Goal: Transaction & Acquisition: Purchase product/service

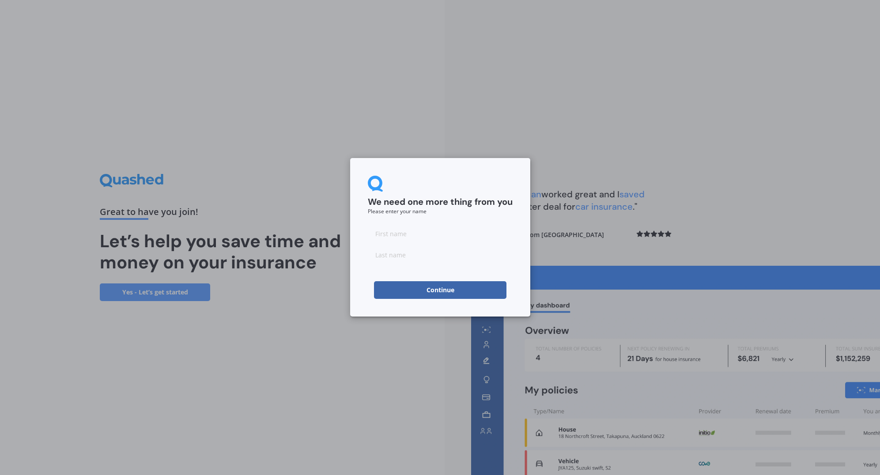
click at [431, 233] on input at bounding box center [440, 234] width 145 height 18
click at [385, 234] on input at bounding box center [440, 234] width 145 height 18
type input "Candice"
type input "Jones"
click at [387, 288] on button "Continue" at bounding box center [440, 290] width 133 height 18
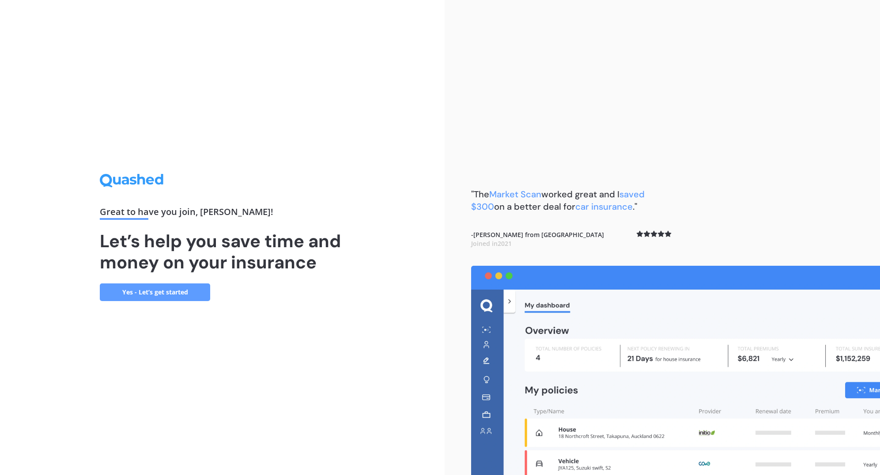
click at [165, 292] on link "Yes - Let’s get started" at bounding box center [155, 293] width 110 height 18
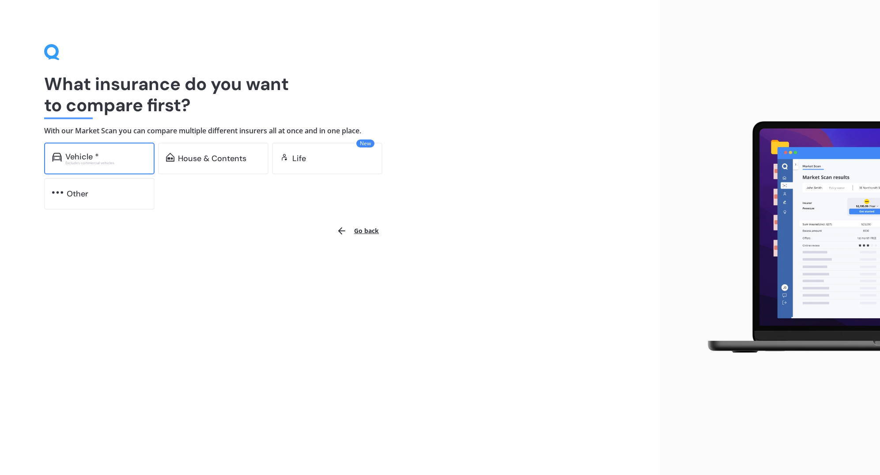
click at [136, 163] on div "Excludes commercial vehicles" at bounding box center [105, 163] width 81 height 4
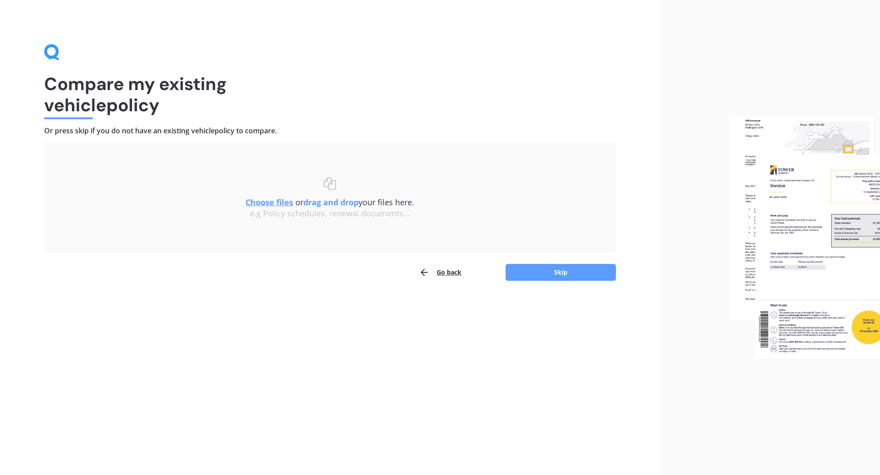
click at [264, 204] on u "Choose files" at bounding box center [270, 202] width 48 height 11
click at [546, 270] on button "Skip" at bounding box center [561, 272] width 110 height 17
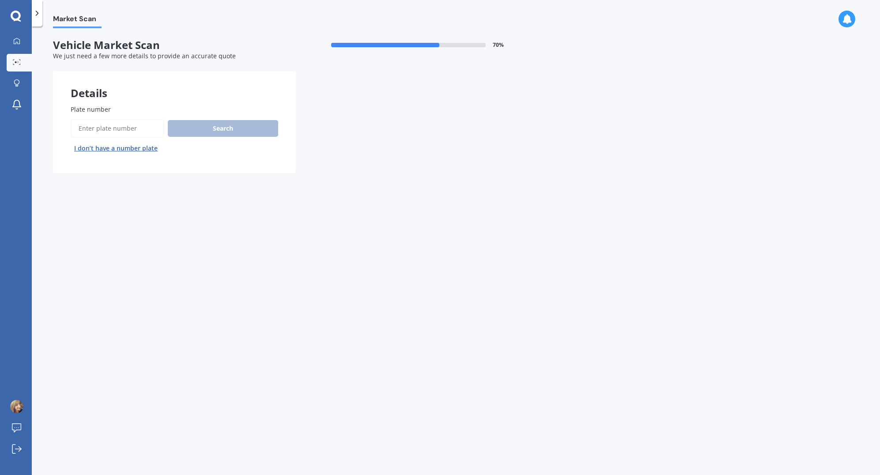
click at [123, 131] on input "Plate number" at bounding box center [118, 128] width 94 height 19
type input "QMU177"
click at [212, 121] on button "Search" at bounding box center [223, 128] width 110 height 17
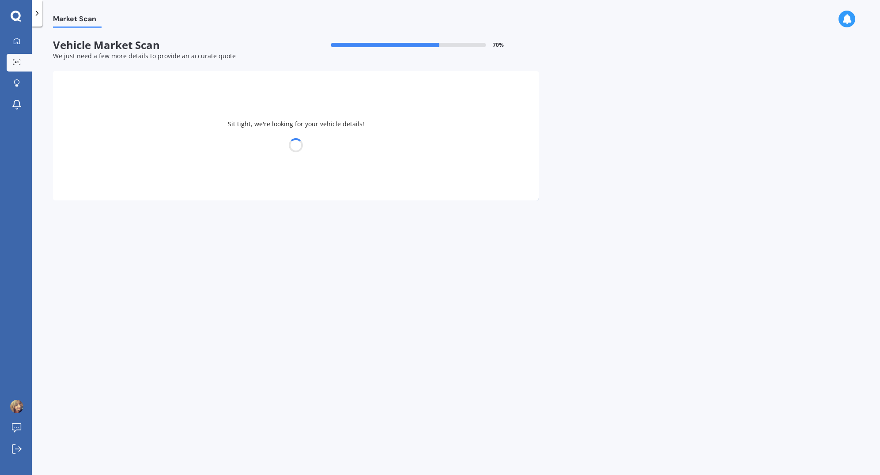
select select "OMODA"
select select "C5"
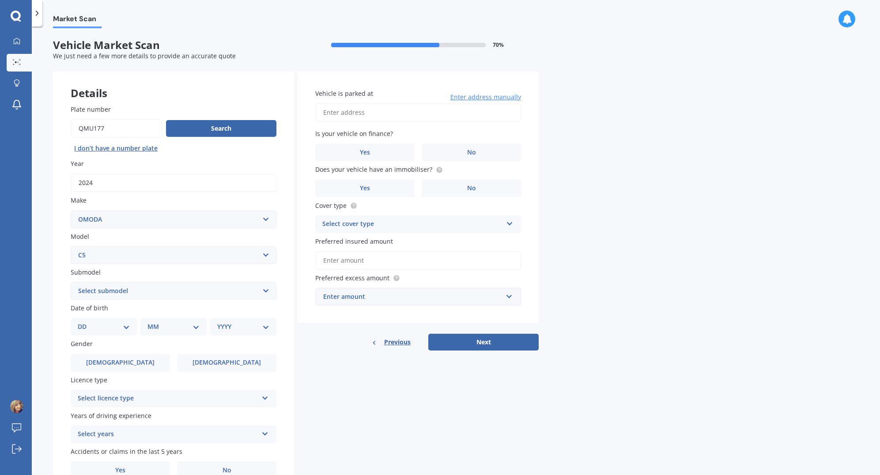
scroll to position [44, 0]
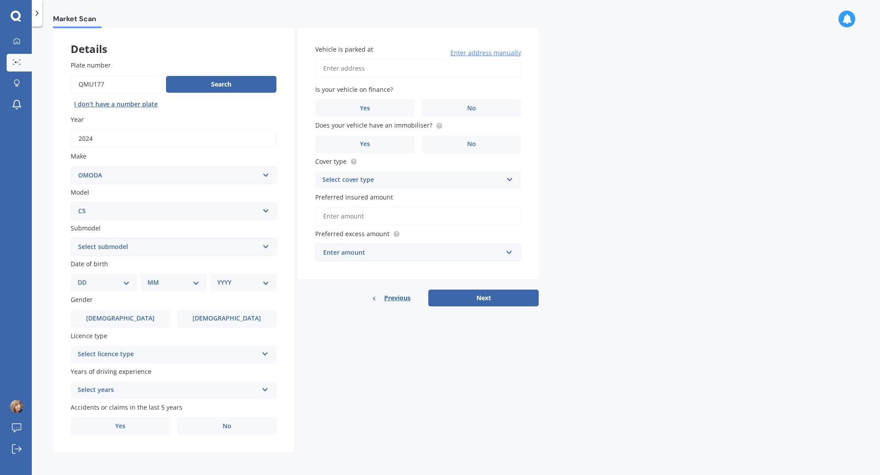
click at [124, 246] on select "Select submodel EX 1.5PT/9CVT" at bounding box center [174, 247] width 206 height 18
select select "EX 1.5PT/9CVT"
click at [71, 238] on select "Select submodel EX 1.5PT/9CVT" at bounding box center [174, 247] width 206 height 18
click at [61, 267] on div "Plate number Search I don’t have a number plate Year 2024 Make Select make AC A…" at bounding box center [173, 248] width 241 height 410
click at [105, 282] on select "DD 01 02 03 04 05 06 07 08 09 10 11 12 13 14 15 16 17 18 19 20 21 22 23 24 25 2…" at bounding box center [104, 283] width 52 height 10
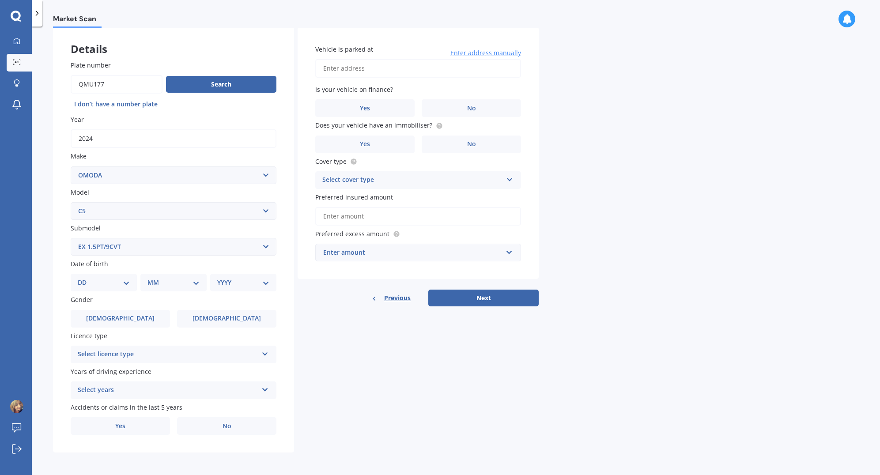
select select "25"
click at [85, 278] on select "DD 01 02 03 04 05 06 07 08 09 10 11 12 13 14 15 16 17 18 19 20 21 22 23 24 25 2…" at bounding box center [104, 283] width 52 height 10
click at [162, 281] on select "MM 01 02 03 04 05 06 07 08 09 10 11 12" at bounding box center [175, 283] width 49 height 10
select select "02"
click at [151, 278] on select "MM 01 02 03 04 05 06 07 08 09 10 11 12" at bounding box center [175, 283] width 49 height 10
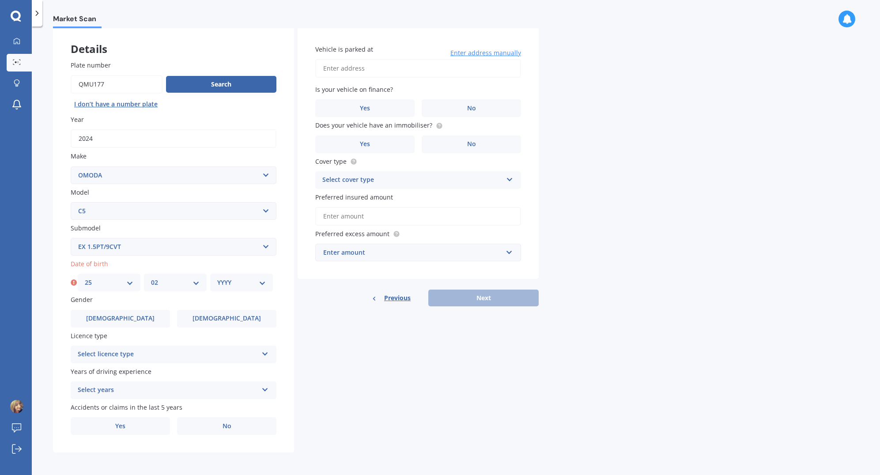
click at [262, 283] on select "YYYY 2025 2024 2023 2022 2021 2020 2019 2018 2017 2016 2015 2014 2013 2012 2011…" at bounding box center [241, 283] width 49 height 10
select select "1990"
click at [217, 278] on select "YYYY 2025 2024 2023 2022 2021 2020 2019 2018 2017 2016 2015 2014 2013 2012 2011…" at bounding box center [241, 283] width 49 height 10
click at [220, 314] on label "Female" at bounding box center [226, 319] width 99 height 18
click at [0, 0] on input "Female" at bounding box center [0, 0] width 0 height 0
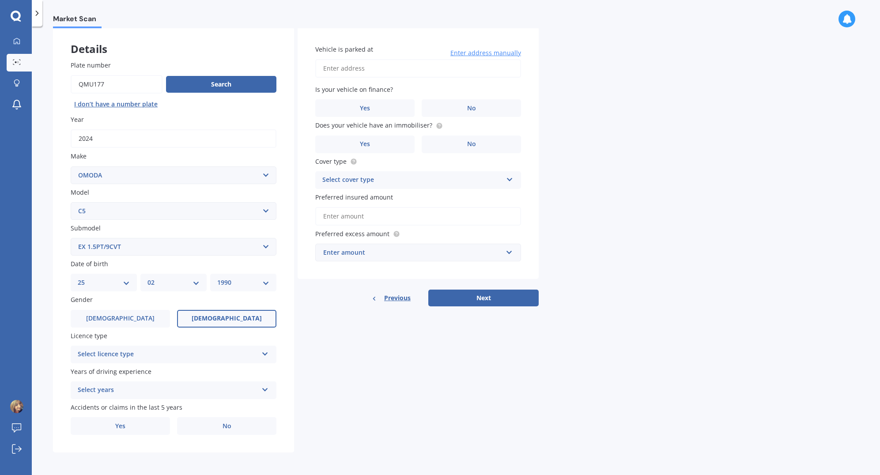
click at [198, 352] on div "Select licence type" at bounding box center [168, 354] width 180 height 11
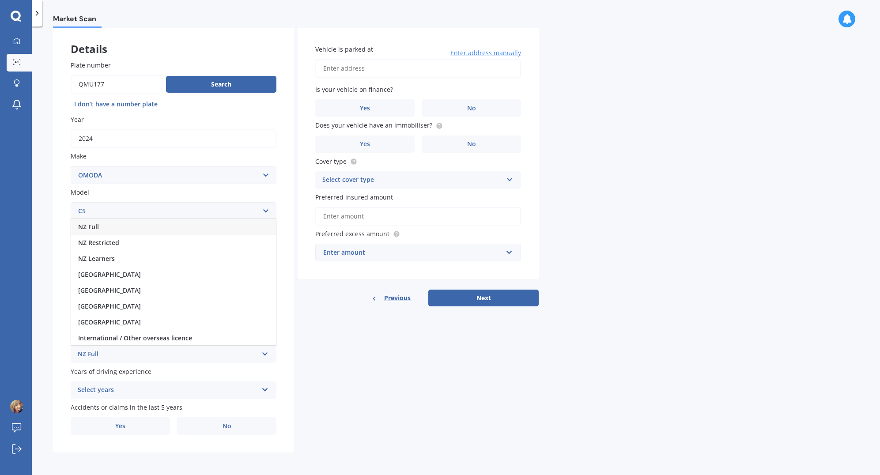
click at [180, 232] on div "NZ Full" at bounding box center [173, 227] width 205 height 16
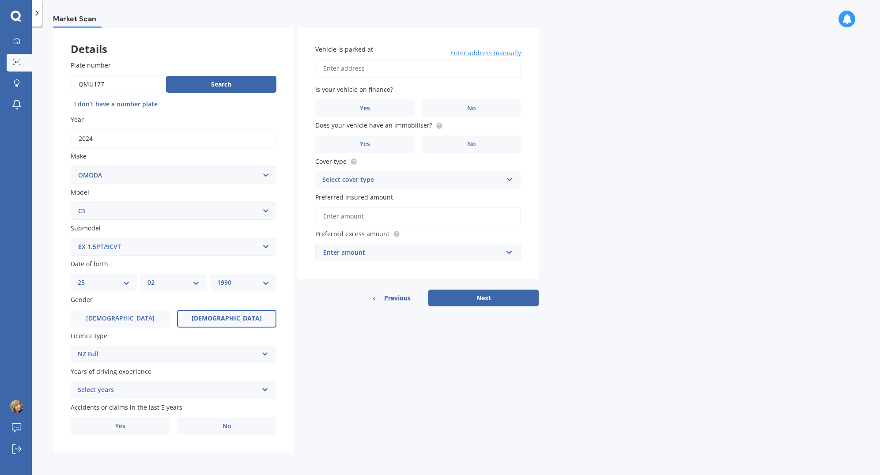
click at [135, 390] on div "Select years" at bounding box center [168, 390] width 180 height 11
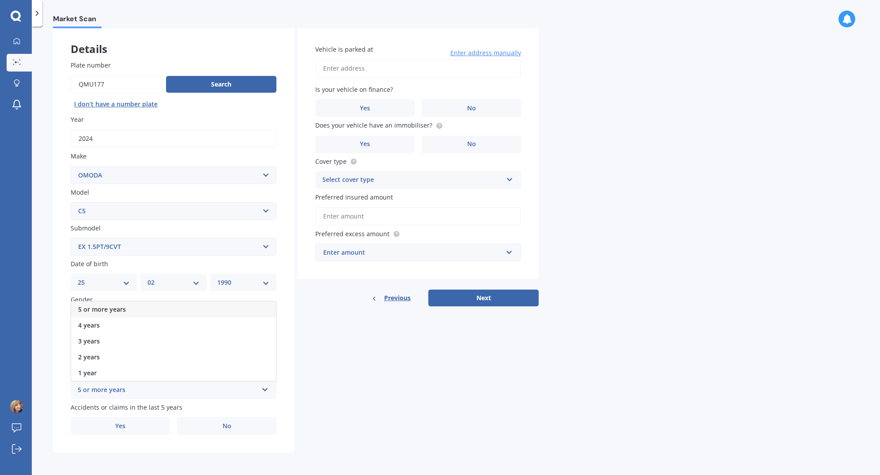
click at [142, 304] on div "5 or more years" at bounding box center [173, 310] width 205 height 16
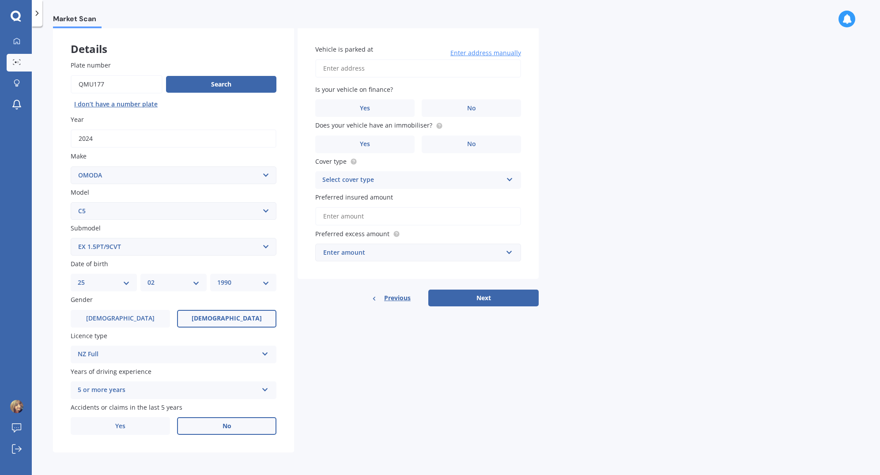
click at [217, 427] on label "No" at bounding box center [226, 426] width 99 height 18
click at [0, 0] on input "No" at bounding box center [0, 0] width 0 height 0
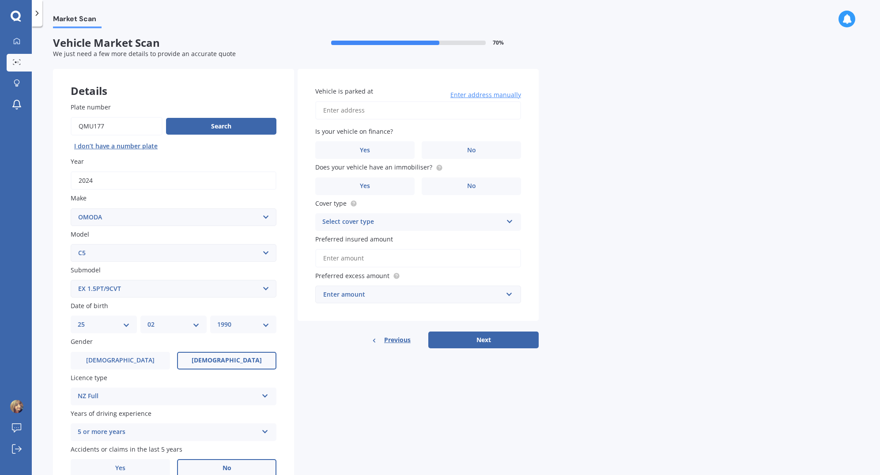
scroll to position [0, 0]
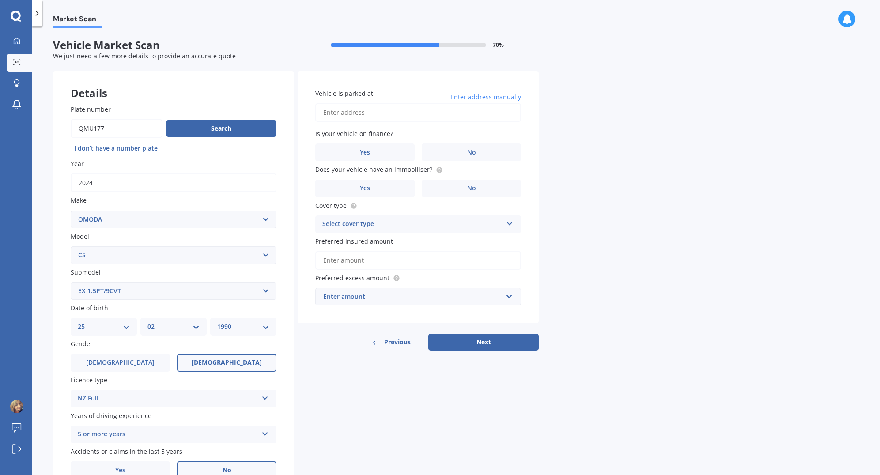
click at [349, 115] on input "Vehicle is parked at" at bounding box center [418, 112] width 206 height 19
click at [416, 113] on input "3/952 Colombo Street St AlbansChristchurch 8014" at bounding box center [418, 112] width 206 height 19
type input "3/952 Colombo Street, St Albans, Christchurch 8014"
click at [369, 149] on span "Yes" at bounding box center [365, 153] width 11 height 8
click at [0, 0] on input "Yes" at bounding box center [0, 0] width 0 height 0
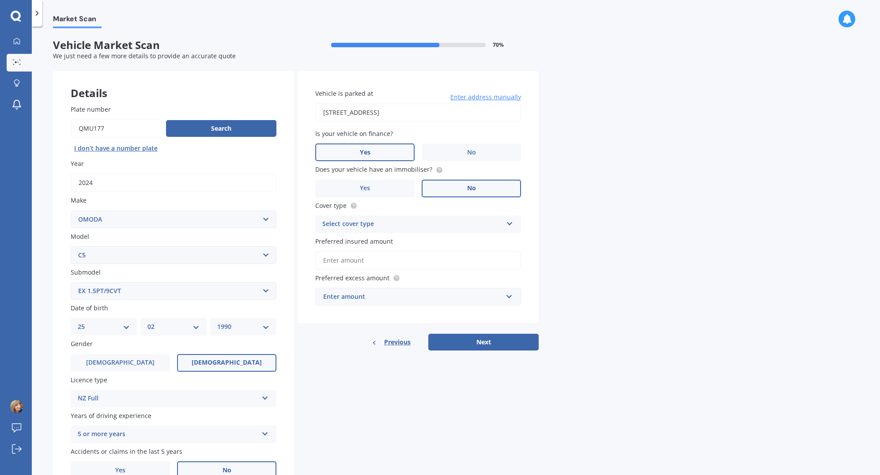
click at [454, 188] on label "No" at bounding box center [471, 189] width 99 height 18
click at [0, 0] on input "No" at bounding box center [0, 0] width 0 height 0
click at [413, 225] on div "Select cover type" at bounding box center [412, 224] width 180 height 11
click at [408, 242] on div "Comprehensive" at bounding box center [418, 242] width 205 height 16
click at [383, 263] on input "Preferred insured amount" at bounding box center [418, 260] width 206 height 19
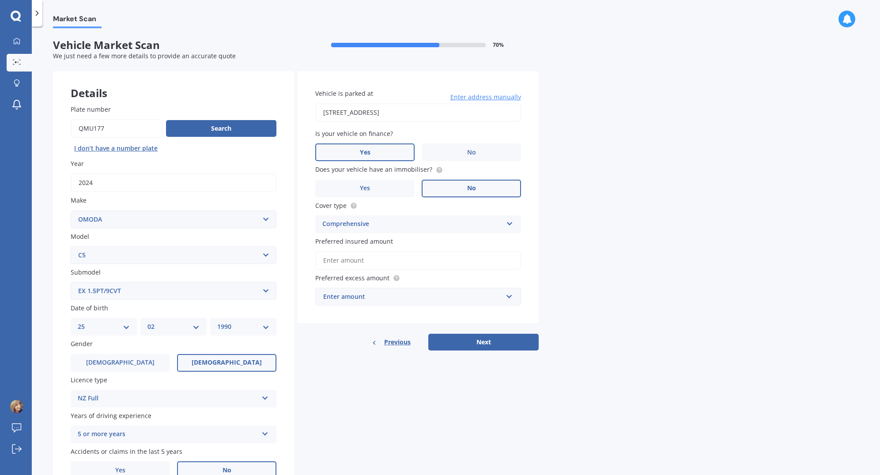
click at [368, 307] on div "Vehicle is parked at 3/952 Colombo Street, St Albans, Christchurch 8014 Enter a…" at bounding box center [418, 197] width 241 height 253
click at [374, 299] on div "Enter amount" at bounding box center [412, 297] width 179 height 10
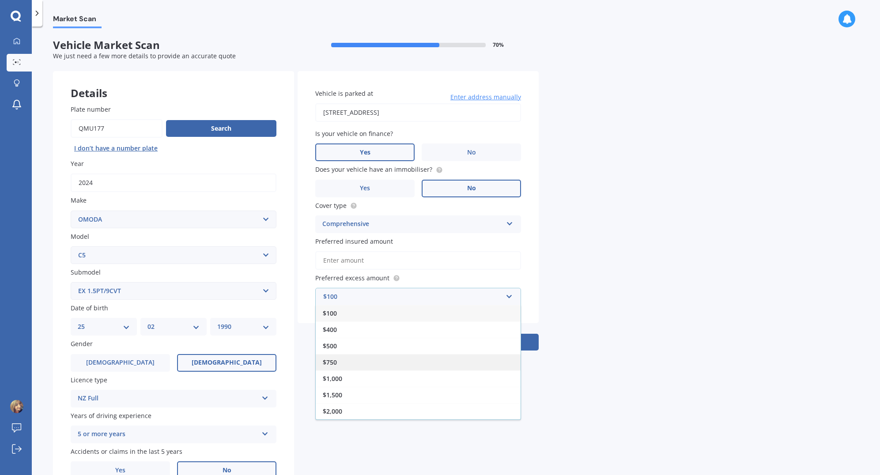
click at [347, 367] on div "$750" at bounding box center [418, 362] width 205 height 16
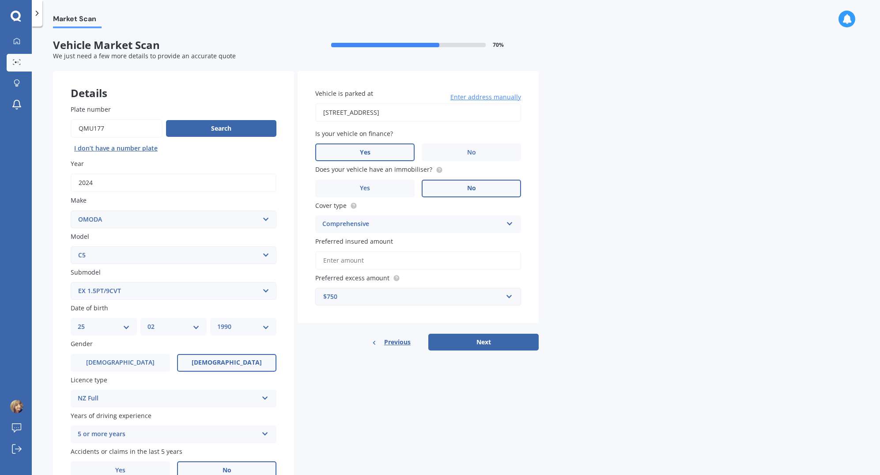
click at [495, 342] on button "Next" at bounding box center [483, 342] width 110 height 17
click at [360, 261] on input "Preferred insured amount" at bounding box center [418, 260] width 206 height 19
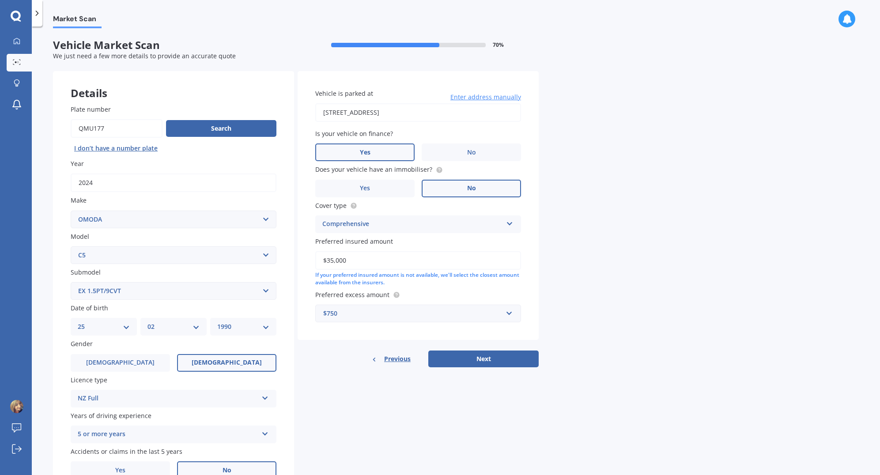
type input "$35,000"
click at [557, 286] on div "Market Scan Vehicle Market Scan 70 % We just need a few more details to provide…" at bounding box center [456, 252] width 849 height 449
click at [484, 364] on button "Next" at bounding box center [483, 359] width 110 height 17
select select "25"
select select "02"
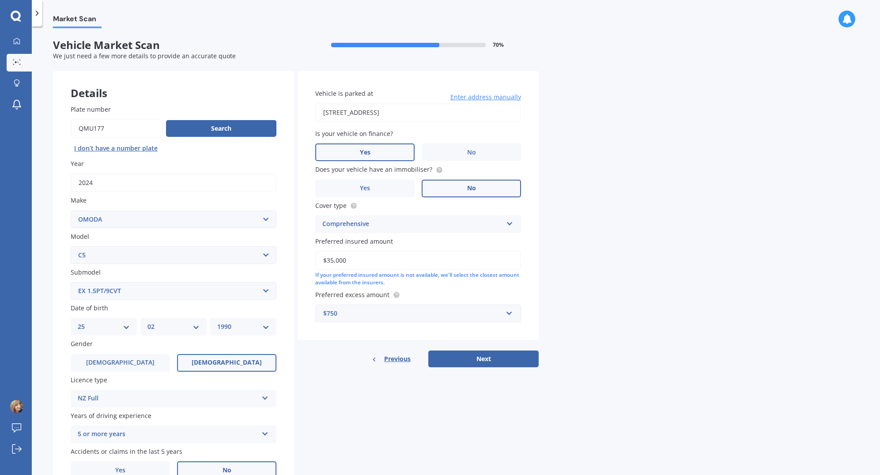
select select "1990"
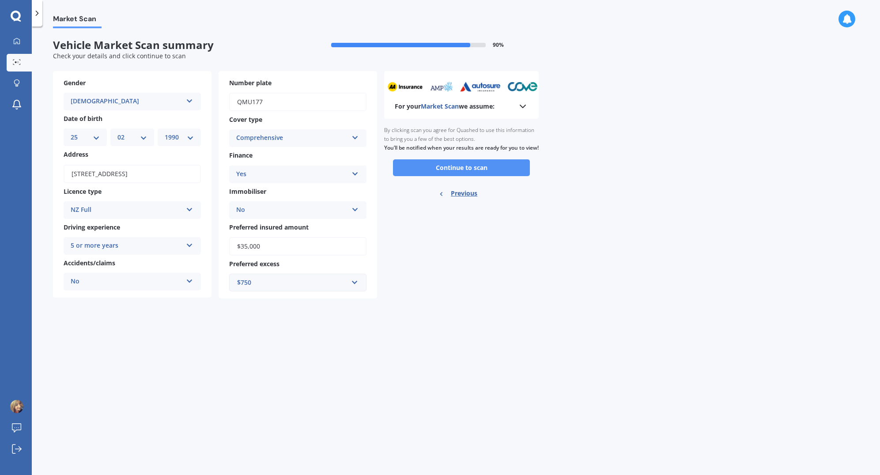
click at [477, 176] on button "Continue to scan" at bounding box center [461, 167] width 137 height 17
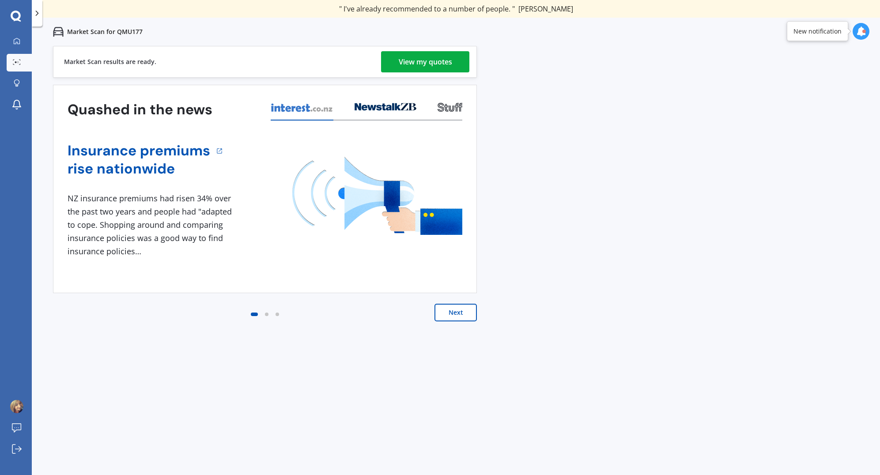
click at [436, 49] on div "Market Scan results are ready. View my quotes" at bounding box center [265, 62] width 424 height 32
click at [429, 60] on div "View my quotes" at bounding box center [425, 61] width 53 height 21
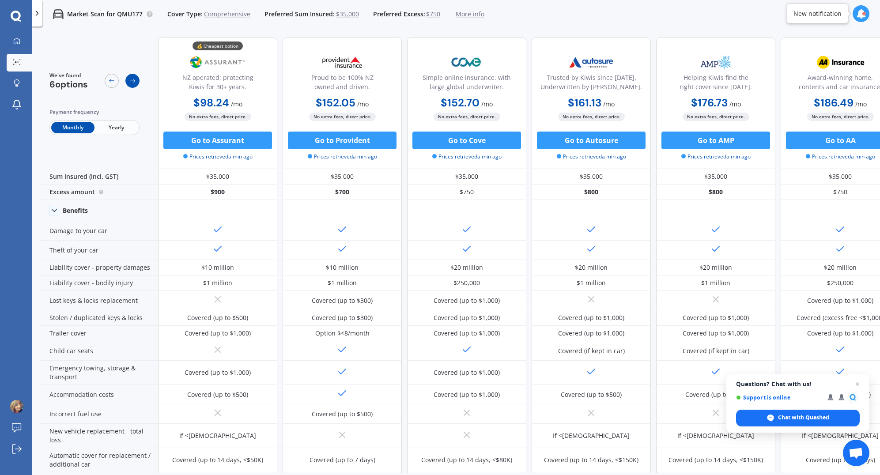
click at [135, 81] on icon at bounding box center [132, 80] width 7 height 7
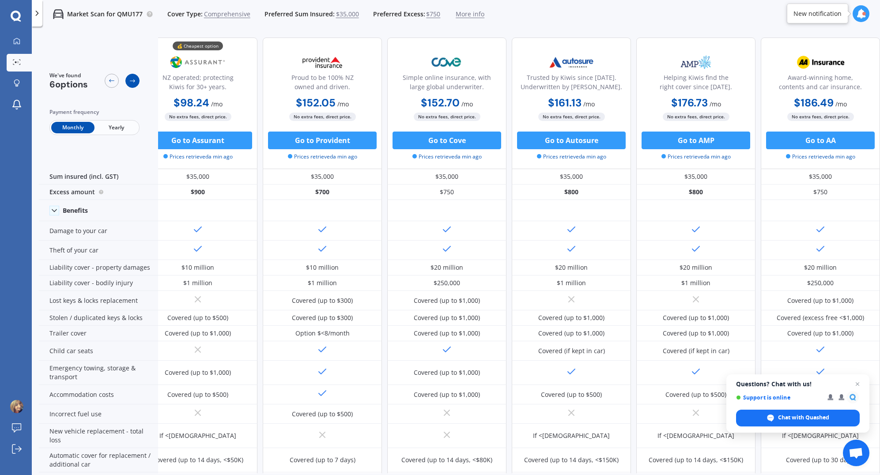
click at [135, 81] on icon at bounding box center [132, 80] width 7 height 7
click at [107, 80] on div at bounding box center [112, 81] width 14 height 14
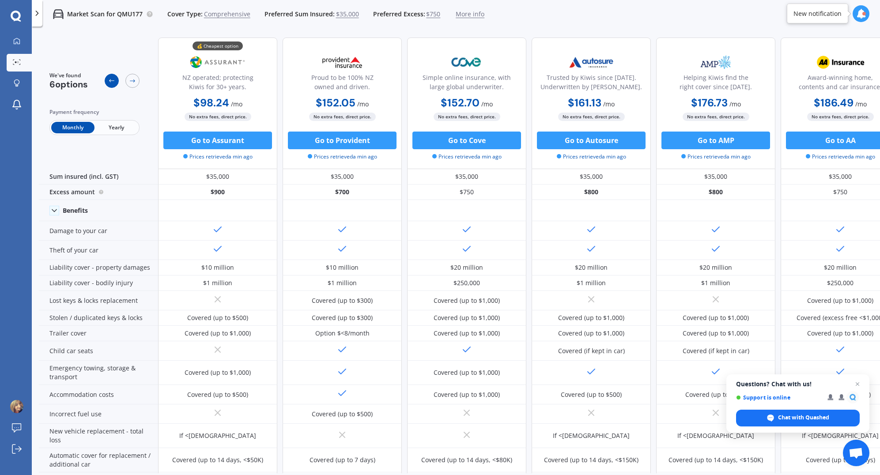
click at [107, 80] on div at bounding box center [112, 81] width 14 height 14
